Goal: Information Seeking & Learning: Learn about a topic

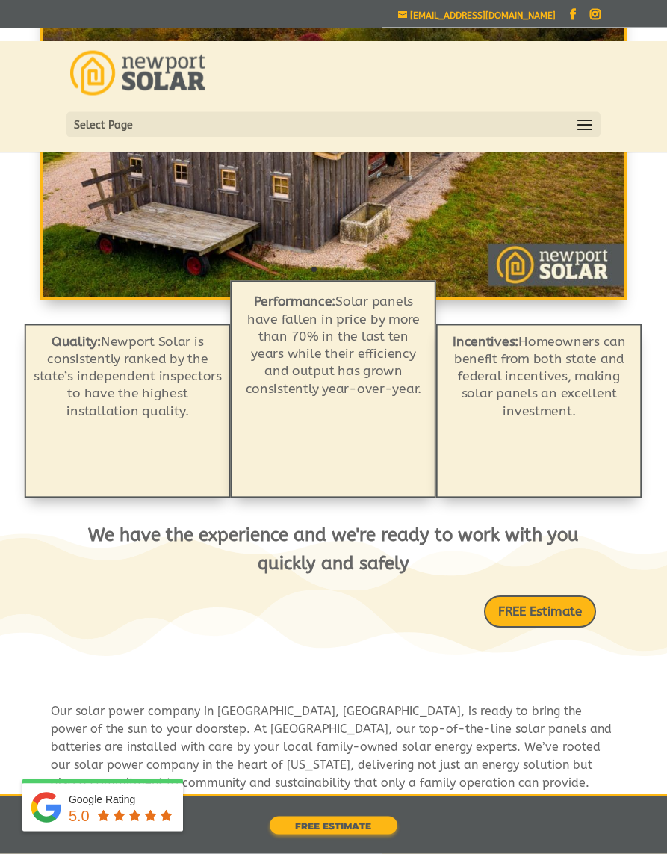
scroll to position [275, 0]
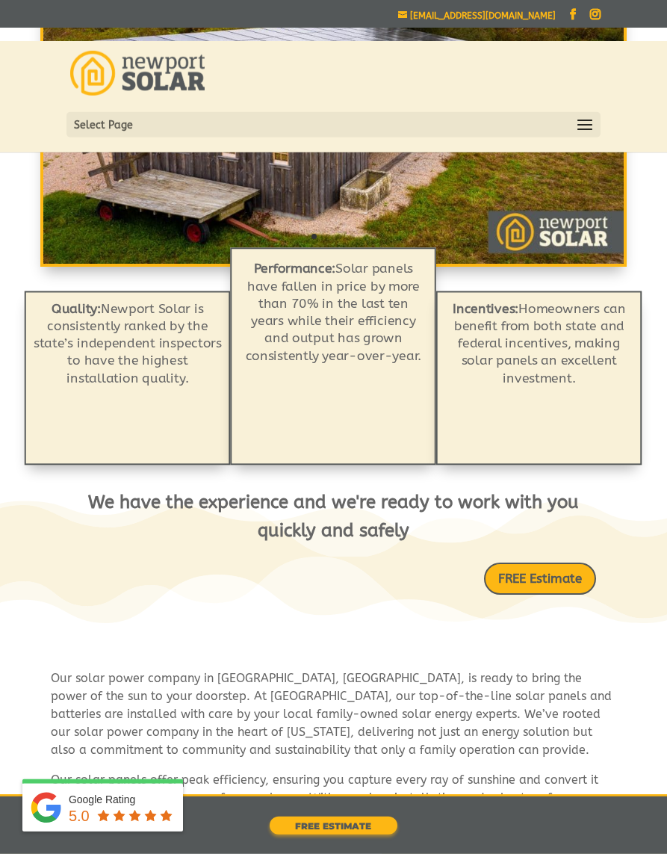
click at [545, 569] on link "FREE Estimate" at bounding box center [540, 579] width 112 height 32
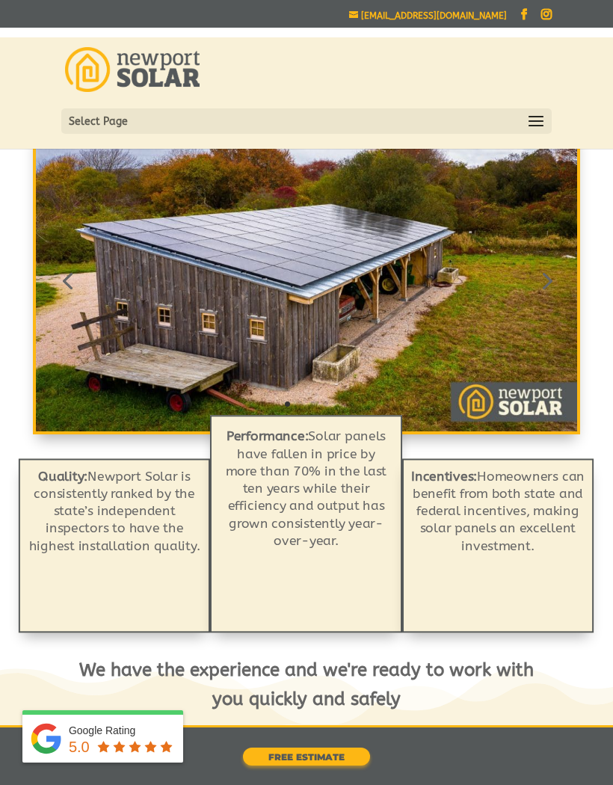
scroll to position [0, 0]
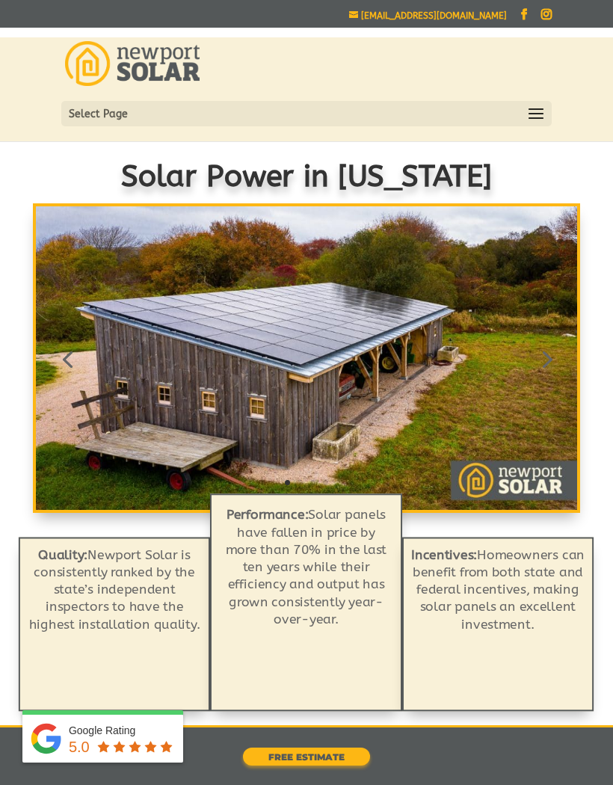
click at [549, 114] on div "Select Page Why Solar Our Services Residential Solar Batteries EV Chargers Comm…" at bounding box center [306, 113] width 490 height 25
click at [543, 120] on span at bounding box center [536, 114] width 24 height 24
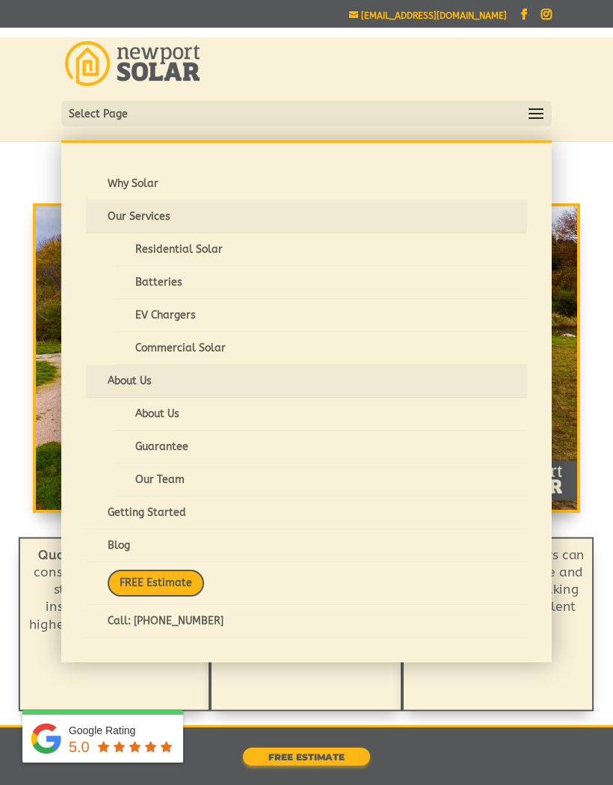
click at [152, 250] on link "Residential Solar" at bounding box center [321, 249] width 412 height 33
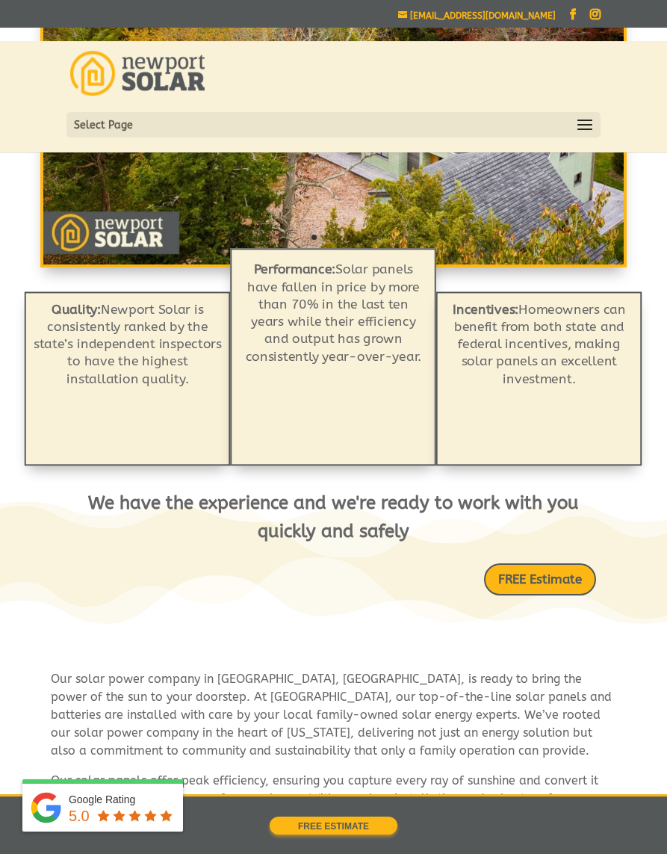
scroll to position [276, 0]
click at [598, 131] on div "Select Page Why Solar Our Services Residential Solar Batteries EV Chargers Comm…" at bounding box center [332, 124] width 533 height 25
click at [584, 126] on span at bounding box center [585, 126] width 24 height 24
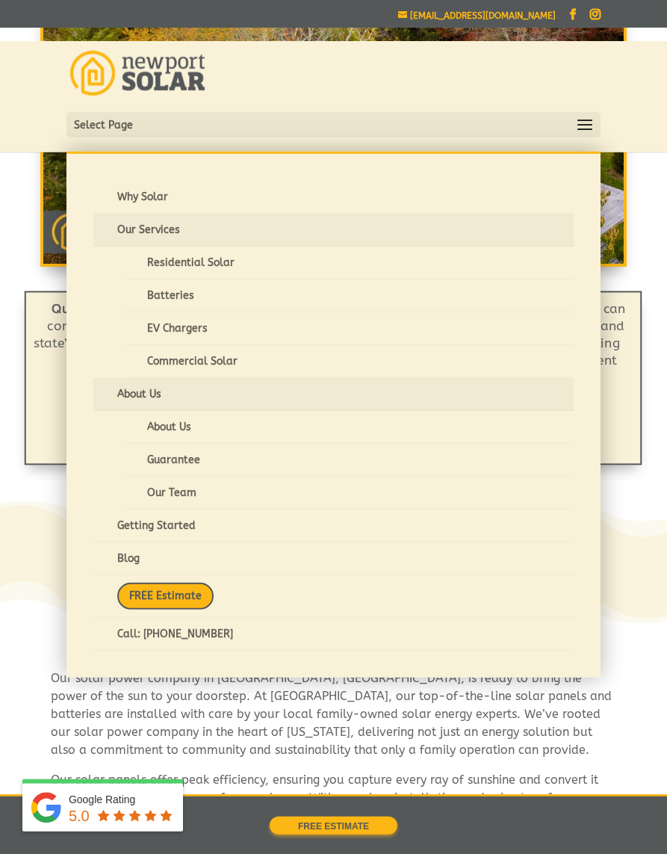
click at [129, 394] on link "About Us" at bounding box center [333, 394] width 480 height 33
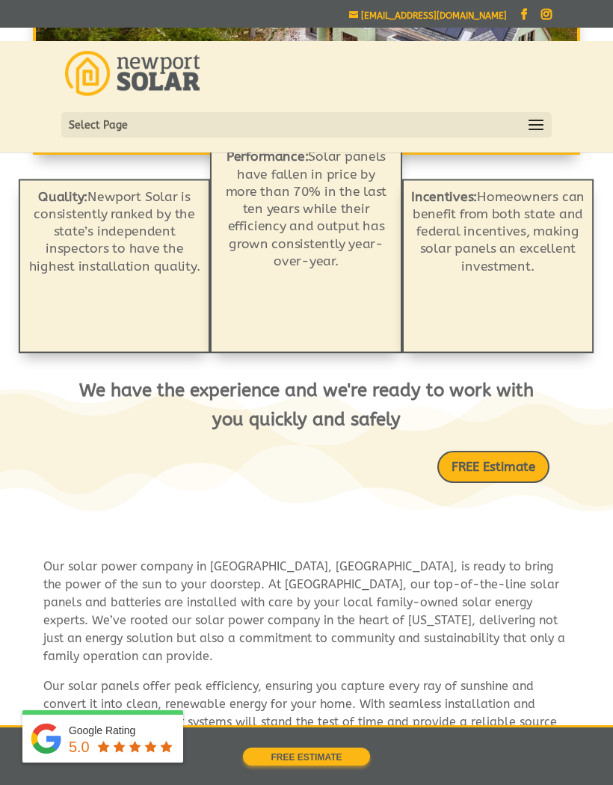
scroll to position [361, 0]
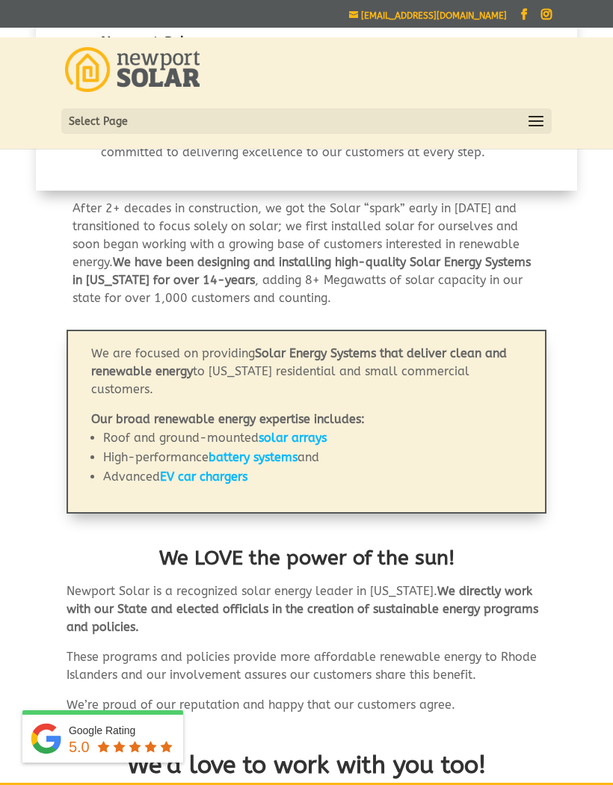
scroll to position [658, 0]
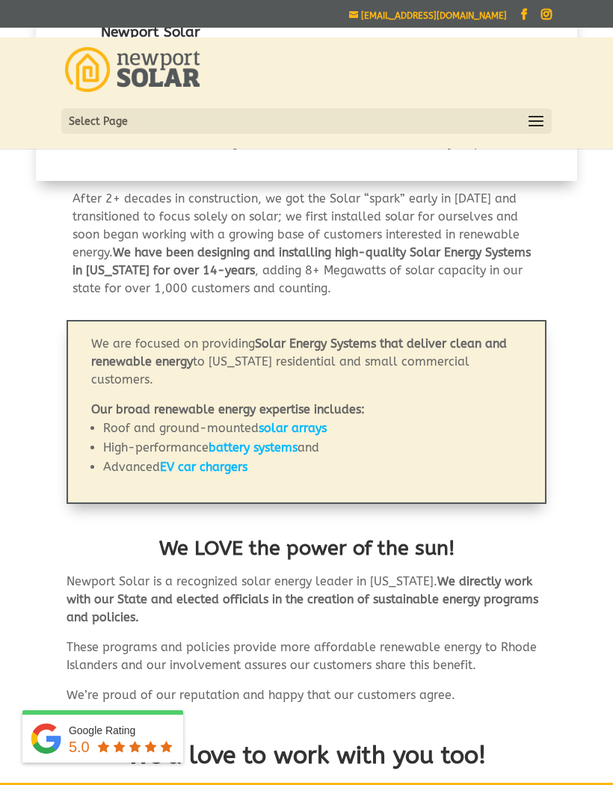
click at [183, 465] on strong "EV car chargers" at bounding box center [203, 467] width 87 height 14
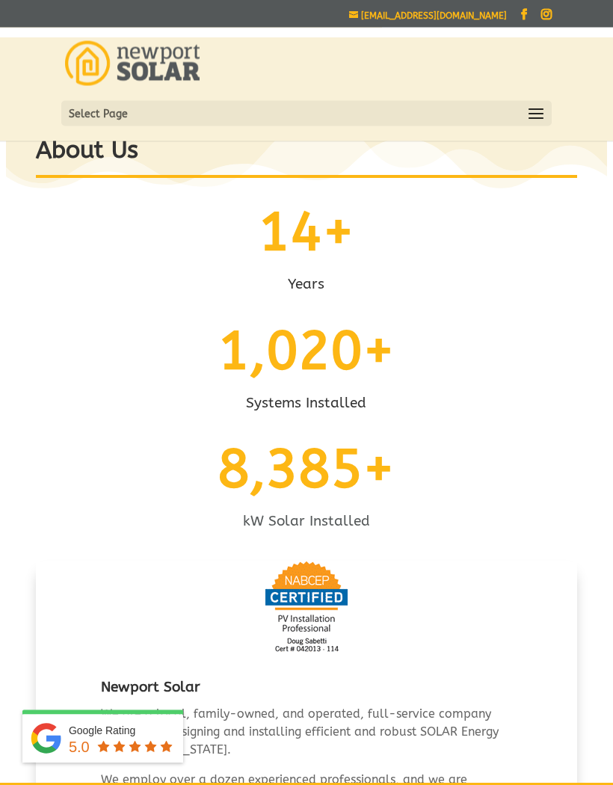
scroll to position [0, 0]
